Goal: Book appointment/travel/reservation

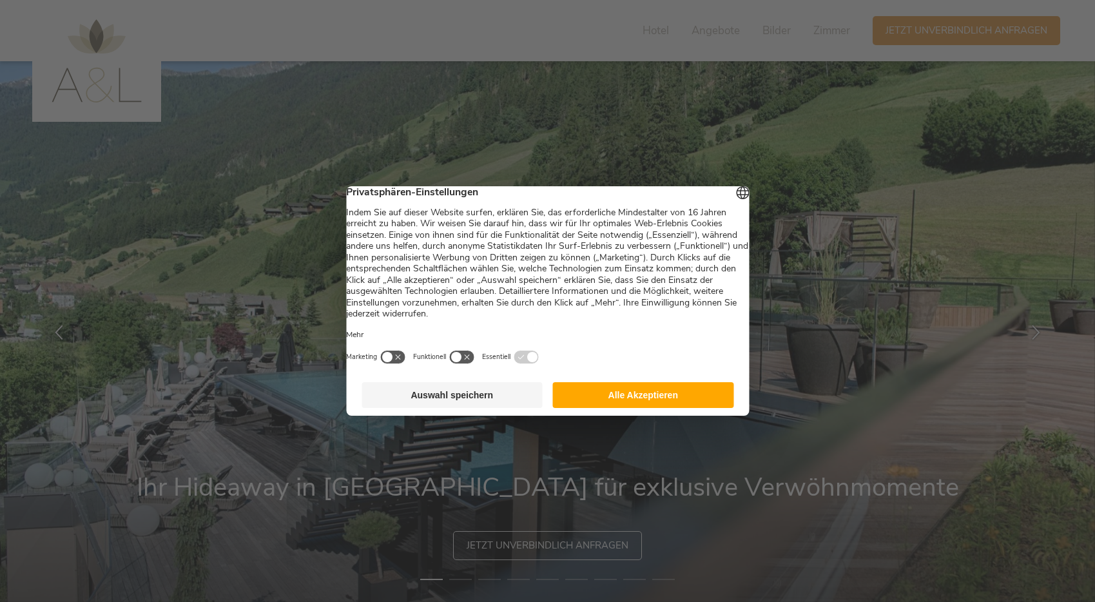
click at [673, 399] on button "Alle Akzeptieren" at bounding box center [643, 395] width 181 height 26
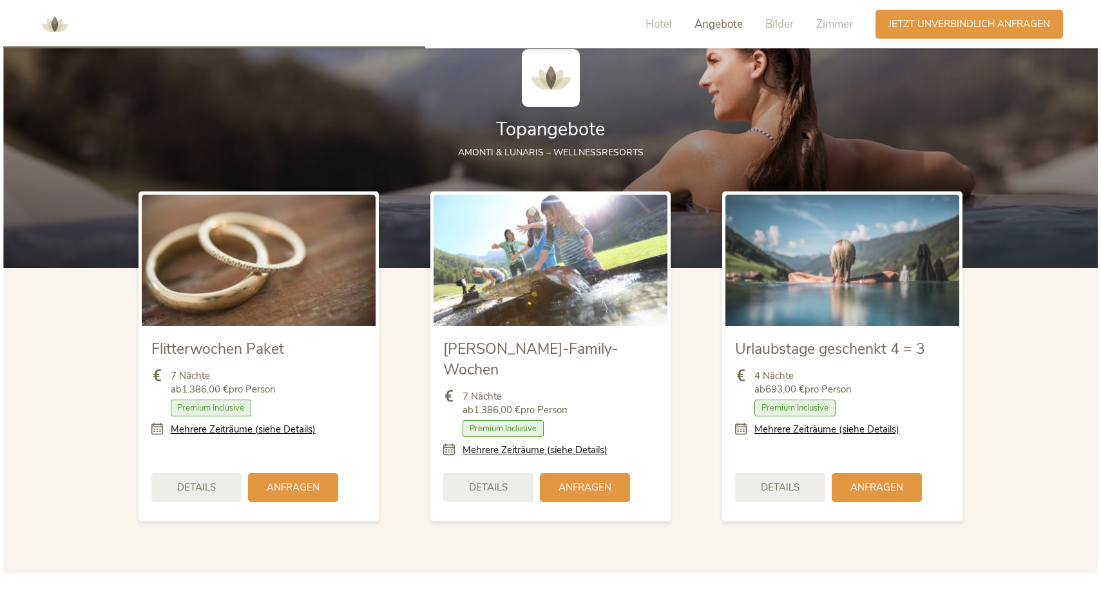
scroll to position [1461, 0]
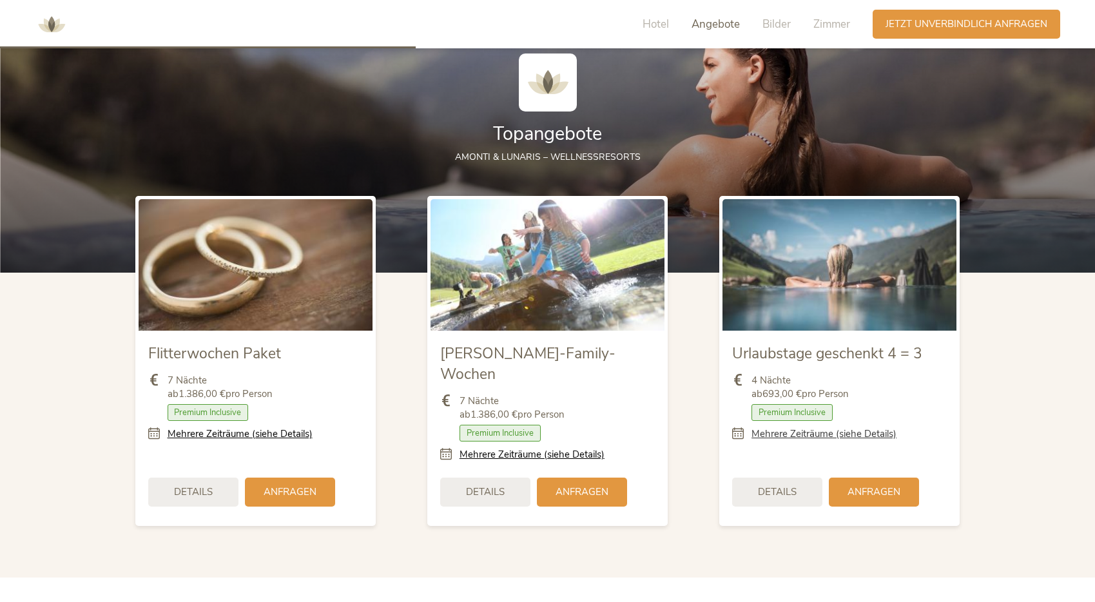
click at [811, 433] on link "Mehrere Zeiträume (siehe Details)" at bounding box center [823, 434] width 145 height 14
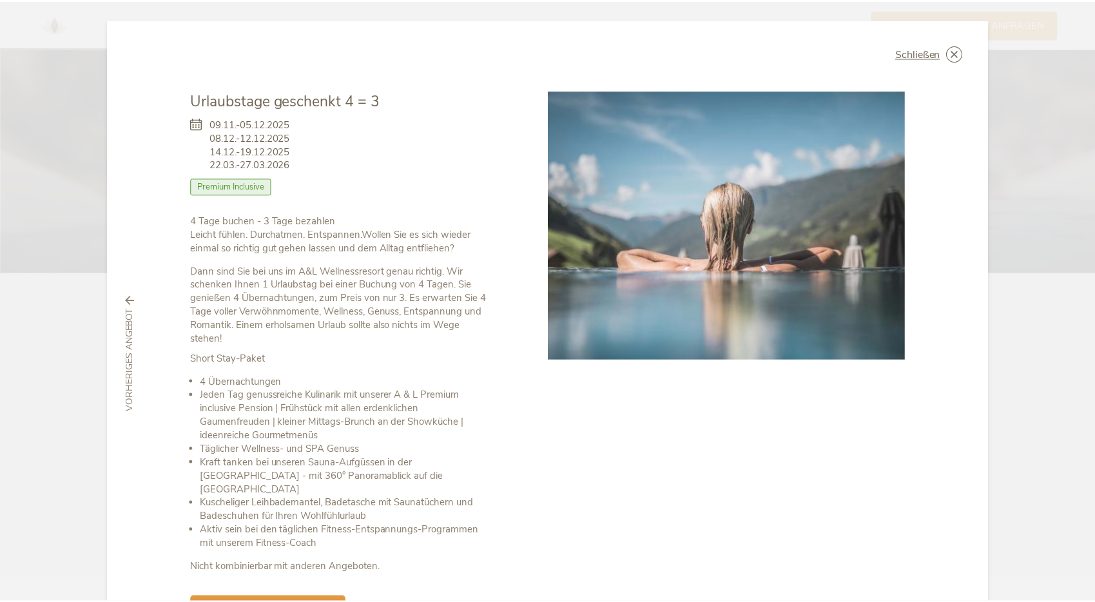
scroll to position [0, 0]
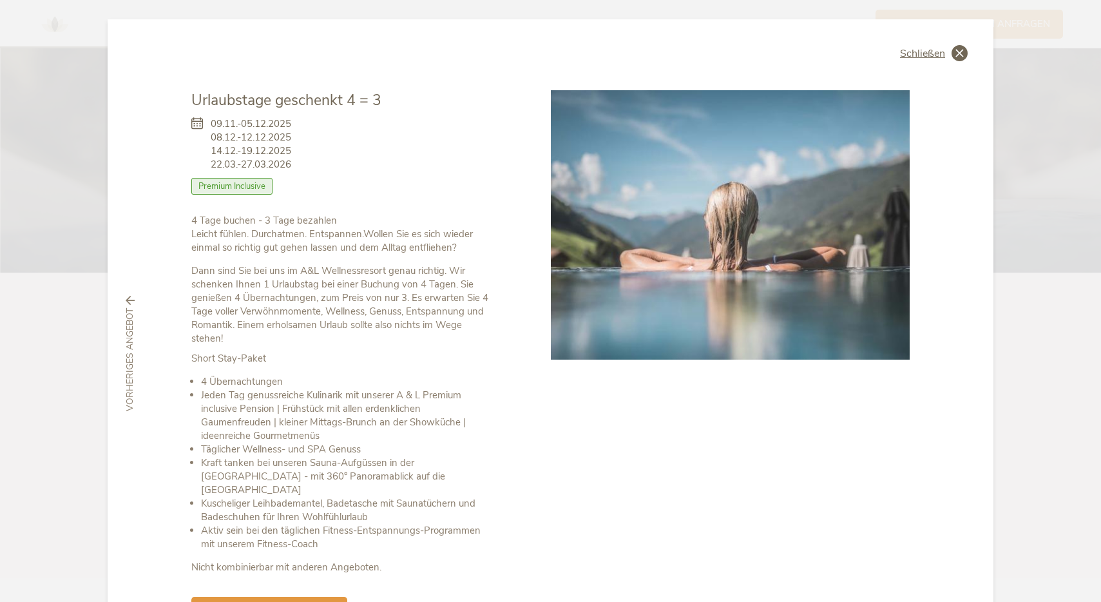
click at [952, 51] on icon at bounding box center [960, 53] width 16 height 16
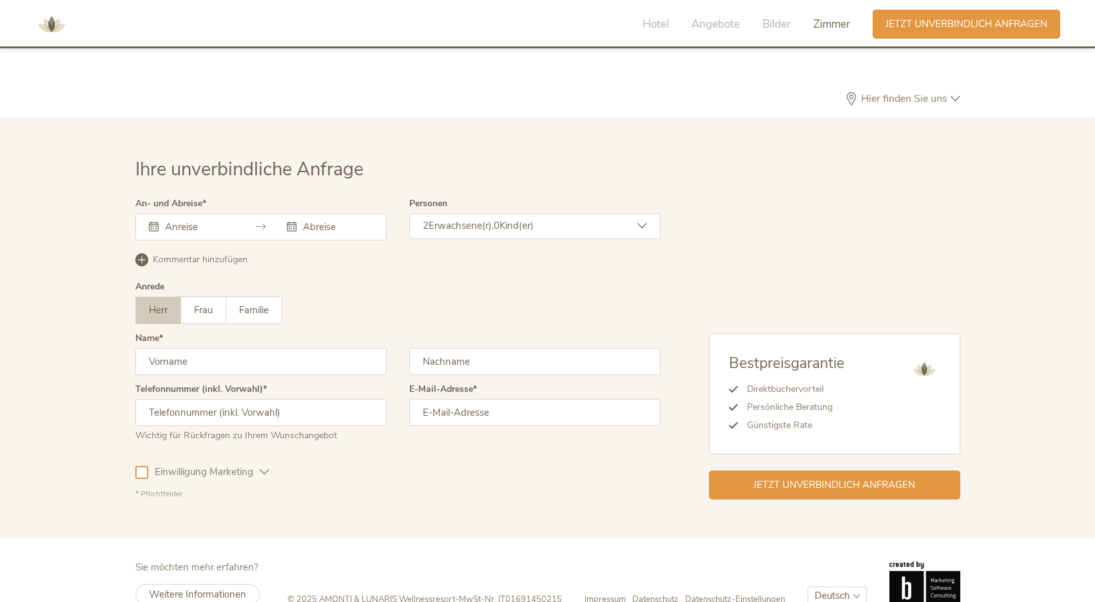
scroll to position [3850, 0]
click at [175, 214] on div "[DATE] Mo Di Mi Do Fr Sa So 28 29 30 31 1 2 3 4 5 6 7 8 9 10 11 12 13 14 15 16 …" at bounding box center [260, 227] width 251 height 27
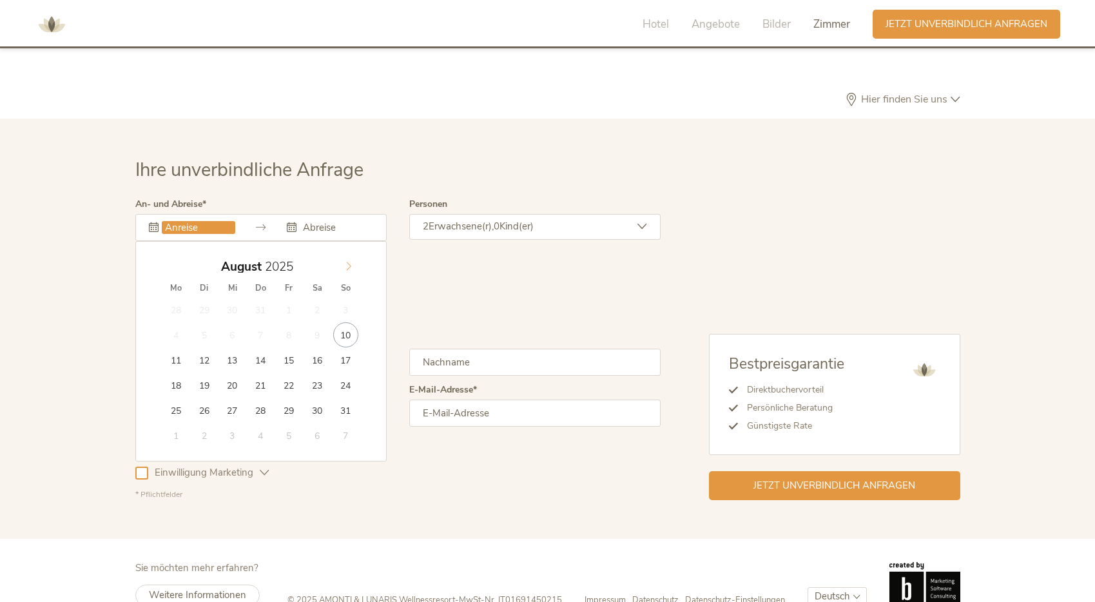
click at [353, 262] on icon at bounding box center [348, 266] width 9 height 9
type input "2026"
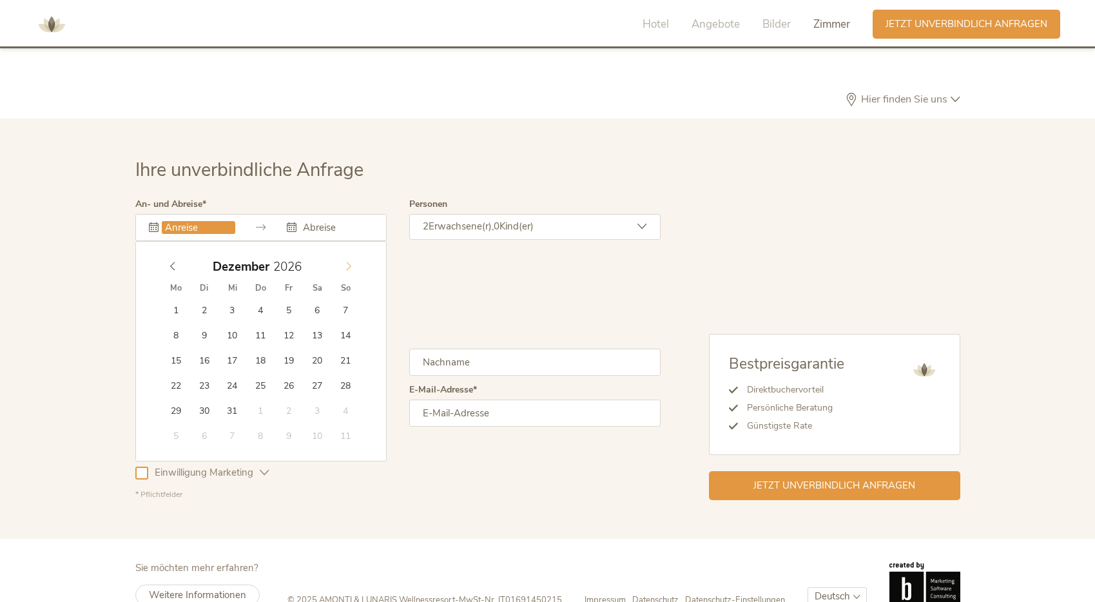
click at [353, 262] on icon at bounding box center [348, 266] width 9 height 9
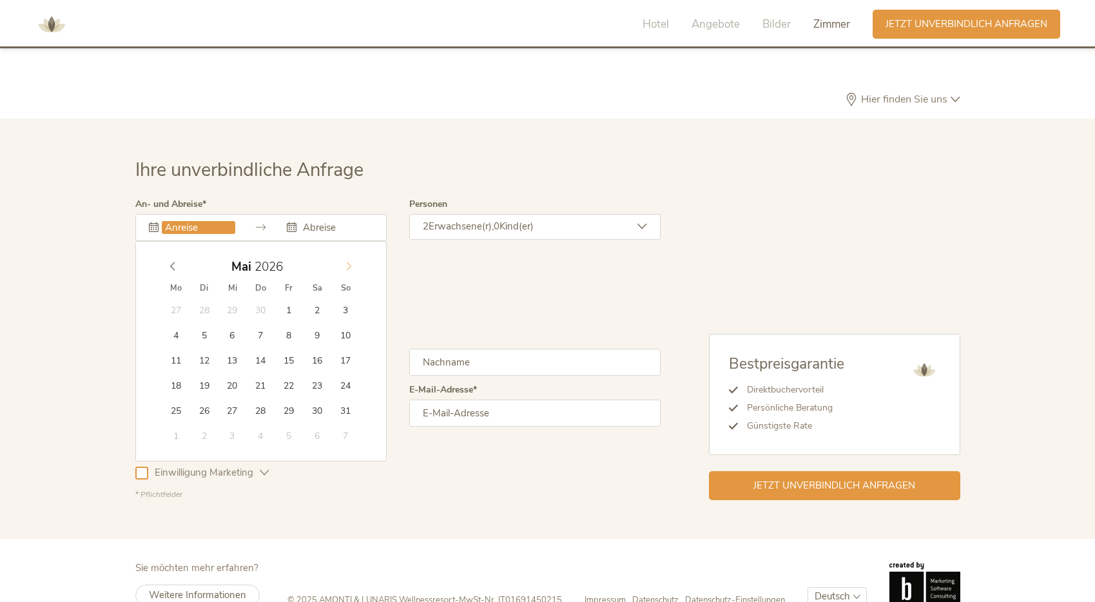
click at [353, 262] on icon at bounding box center [348, 266] width 9 height 9
type input "[DATE]"
type input "2026"
type input "[DATE]"
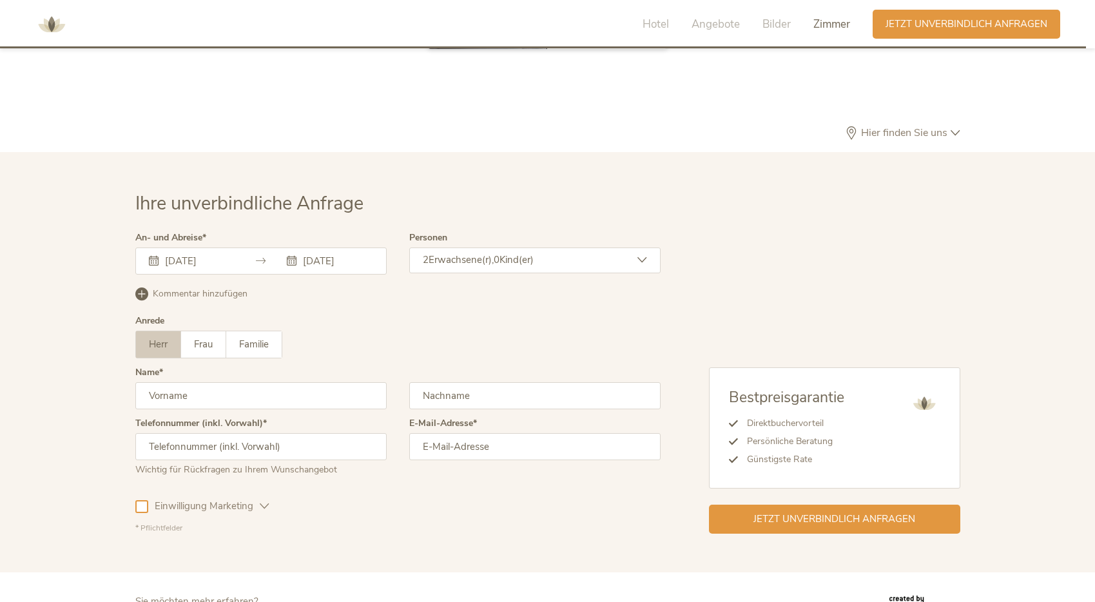
scroll to position [3816, 0]
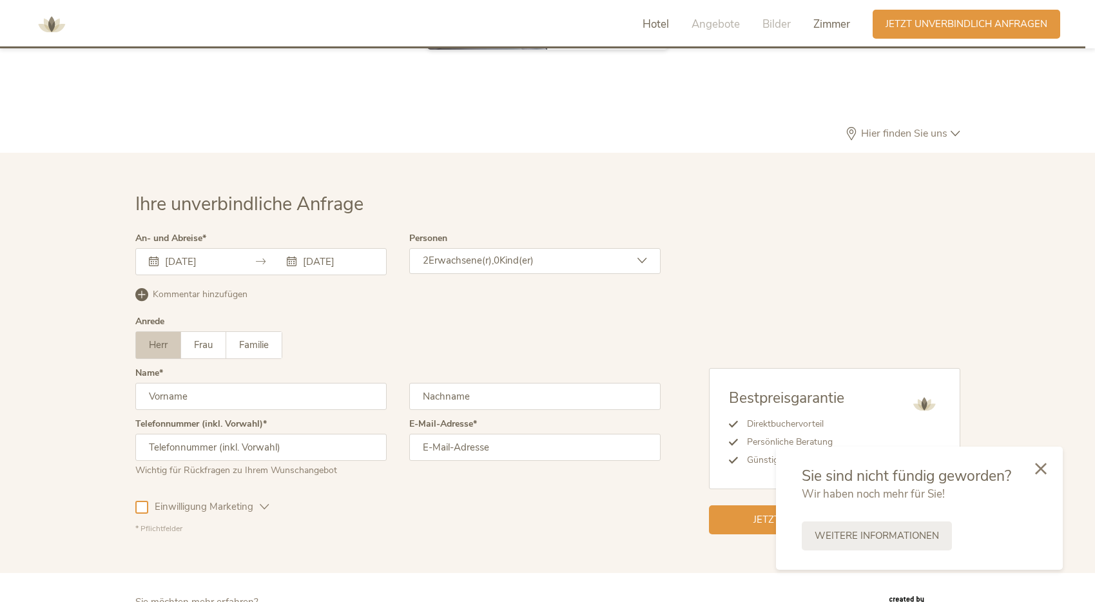
click at [654, 30] on span "Hotel" at bounding box center [655, 24] width 26 height 15
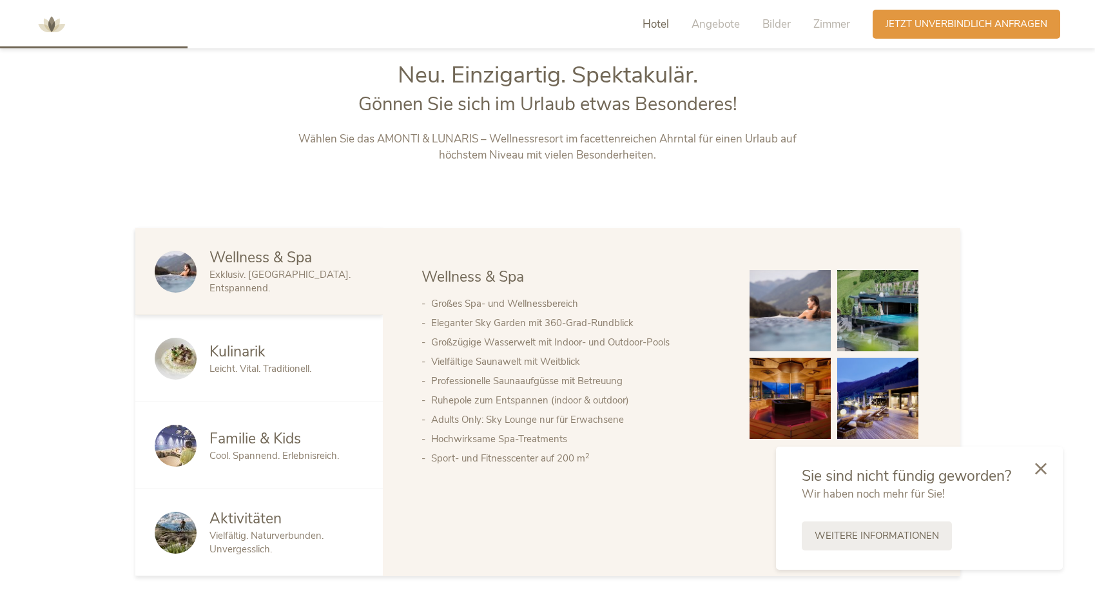
scroll to position [646, 0]
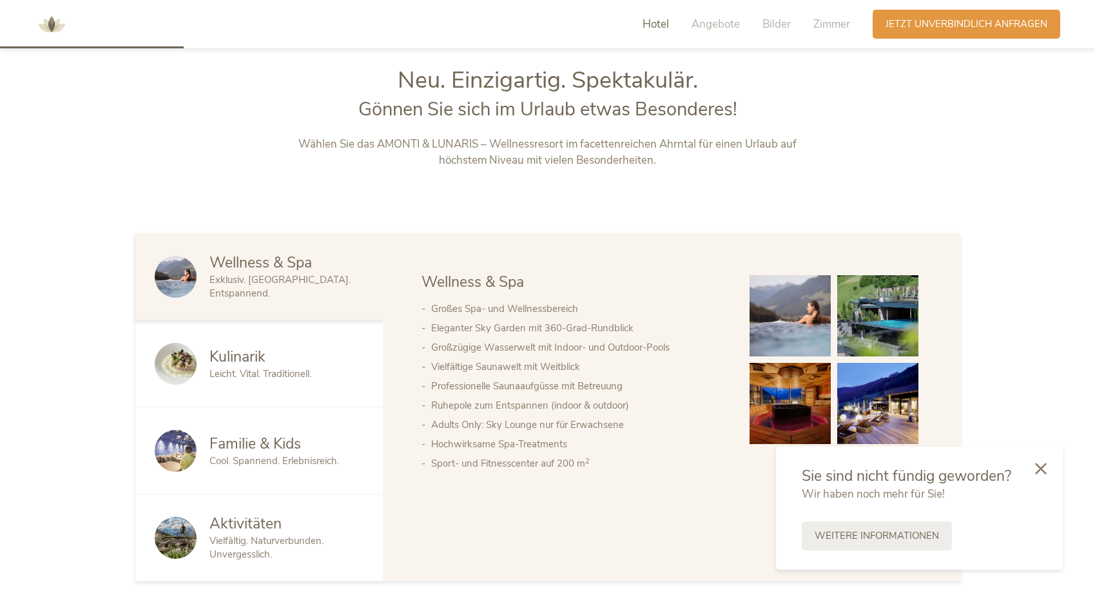
click at [654, 30] on span "Hotel" at bounding box center [655, 24] width 26 height 15
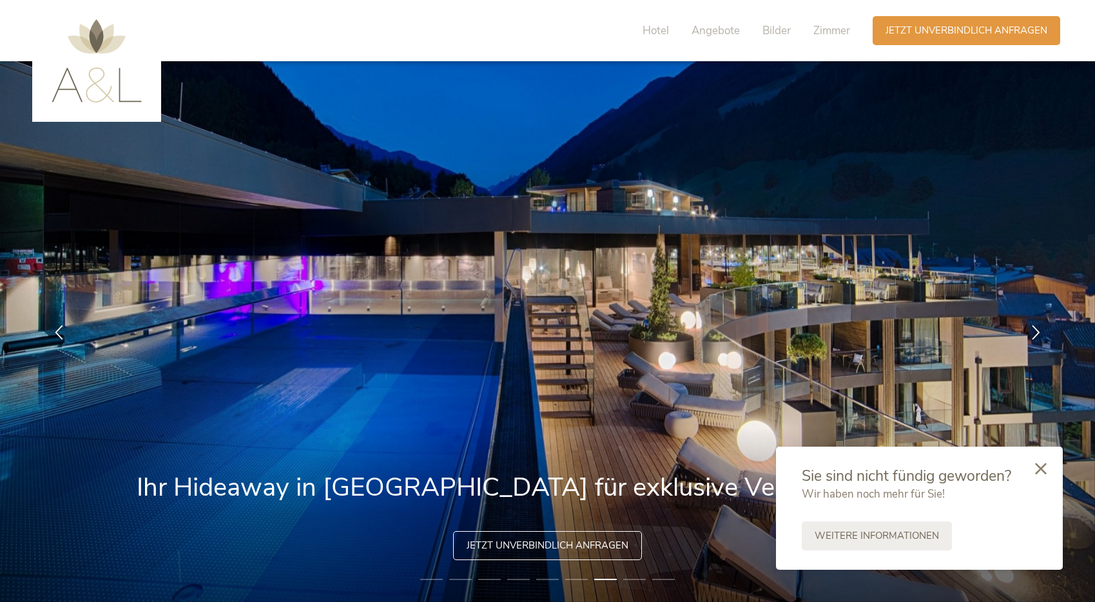
scroll to position [0, 0]
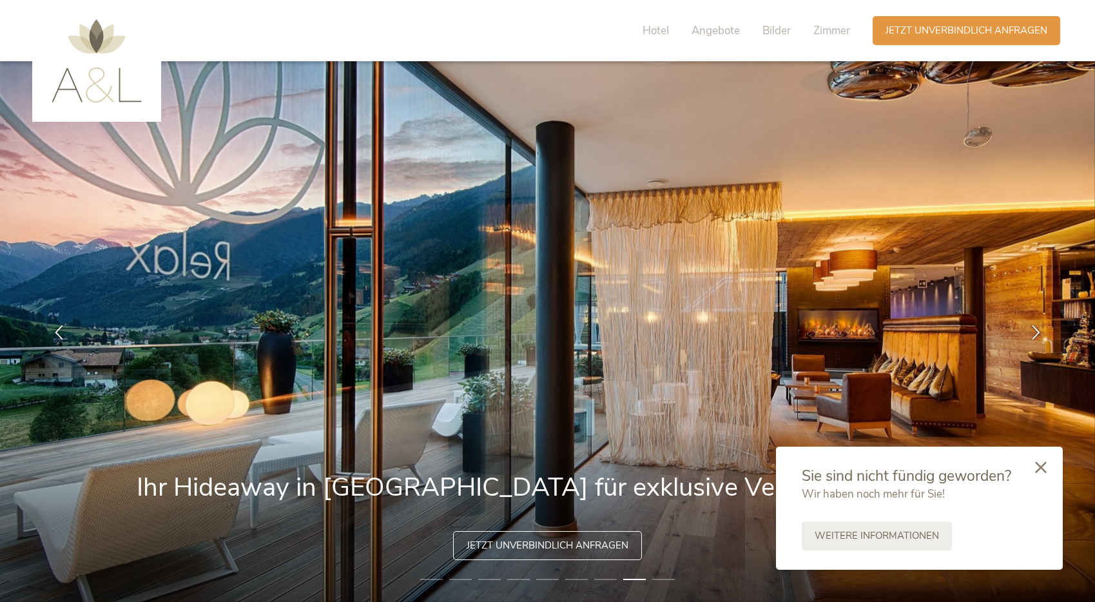
click at [1047, 462] on div at bounding box center [1041, 468] width 44 height 46
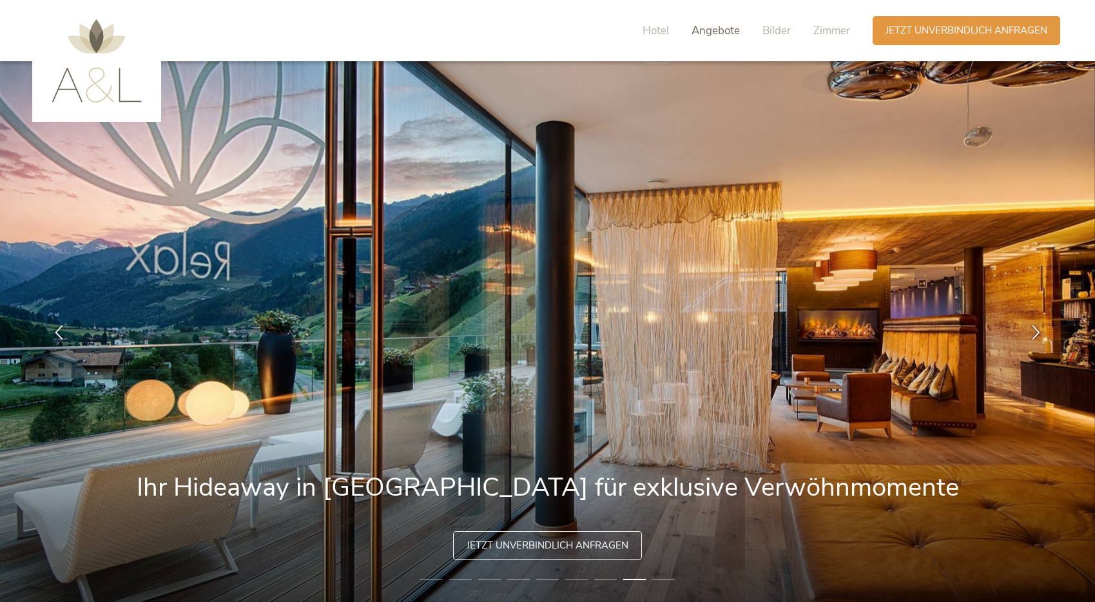
click at [725, 32] on span "Angebote" at bounding box center [715, 30] width 48 height 15
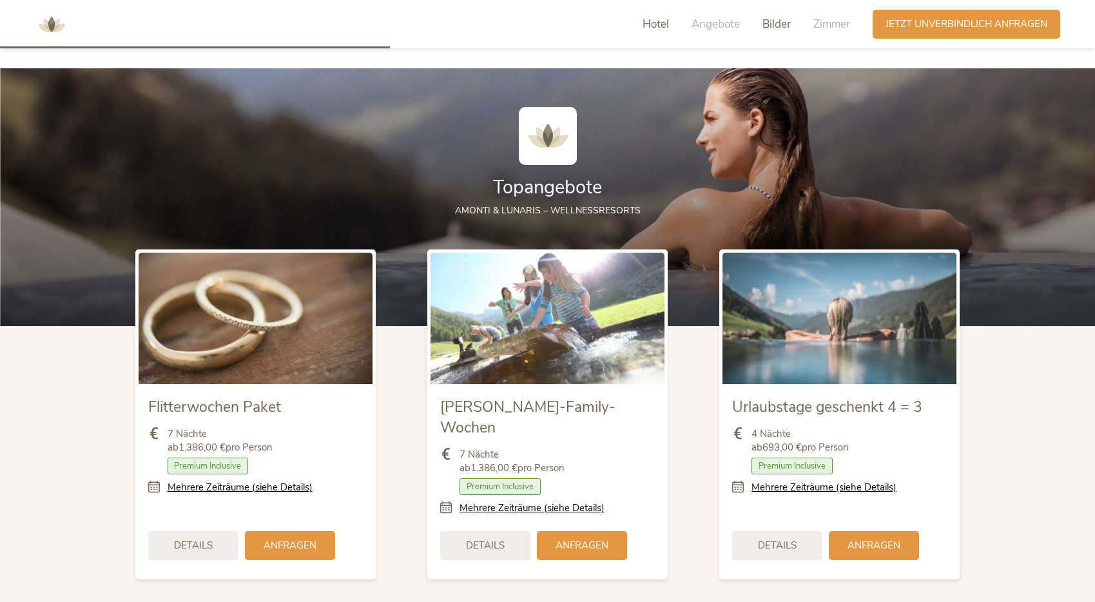
scroll to position [1410, 0]
